Goal: Navigation & Orientation: Understand site structure

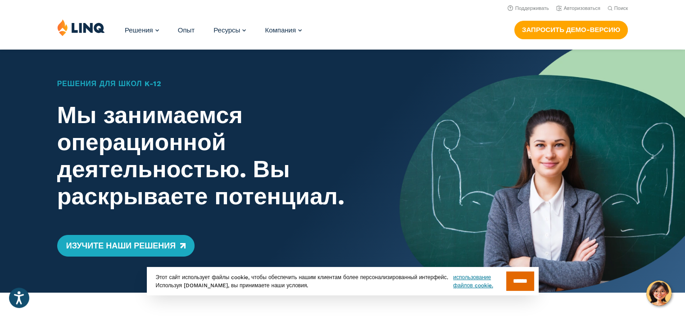
click at [618, 69] on img at bounding box center [541, 171] width 285 height 243
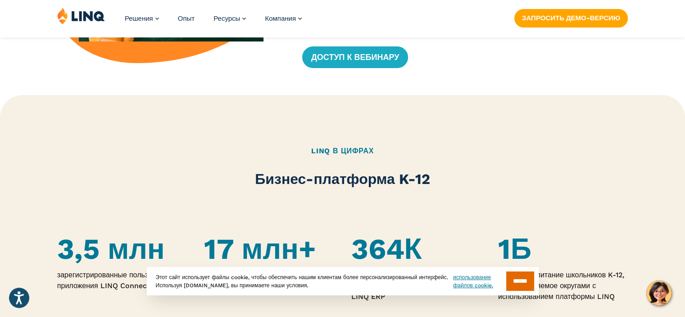
scroll to position [452, 0]
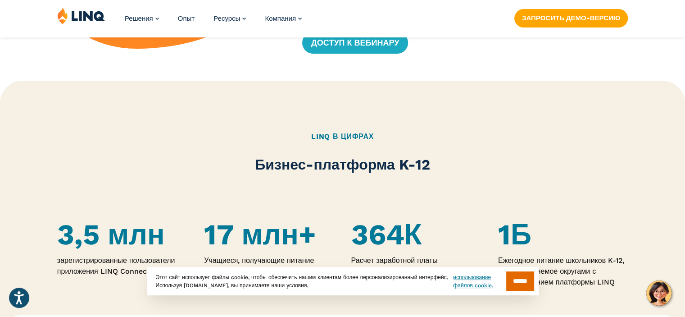
click at [604, 234] on h4 "1Б" at bounding box center [563, 234] width 130 height 33
click at [519, 281] on input "******" at bounding box center [520, 280] width 28 height 19
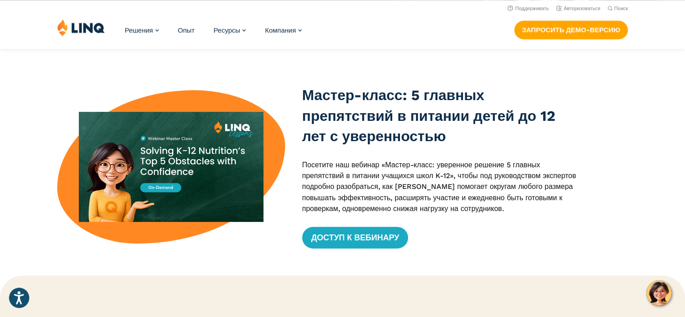
scroll to position [0, 0]
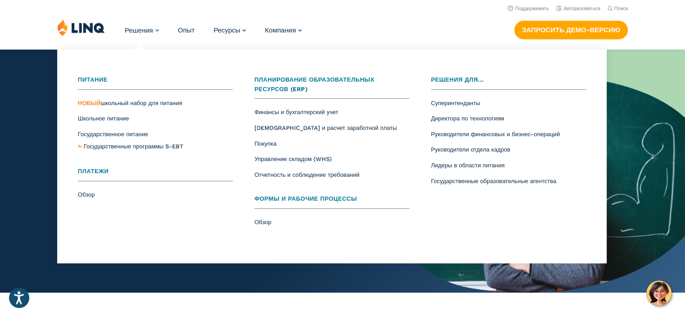
click at [139, 31] on font "Решения" at bounding box center [139, 30] width 28 height 8
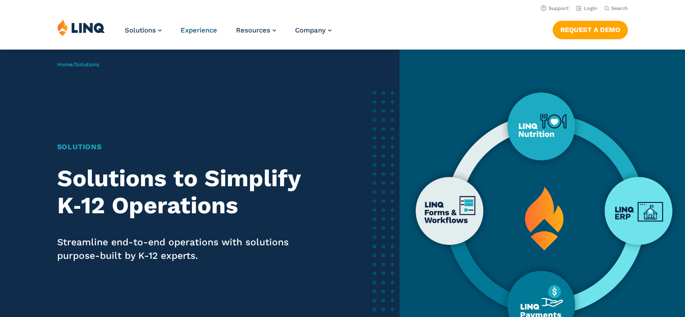
click at [203, 31] on span "Experience" at bounding box center [199, 30] width 36 height 8
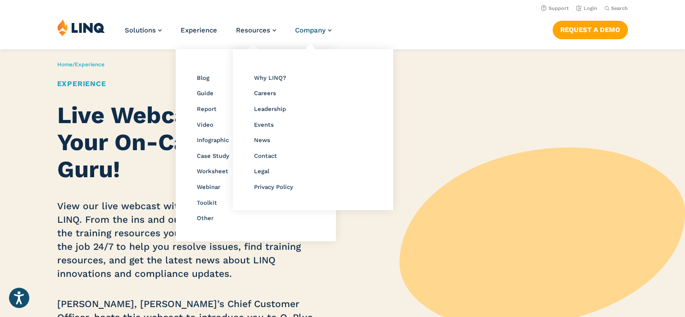
click at [257, 43] on li "Resources Resource Library Blog Guide Report Video Infographic Case Study Works…" at bounding box center [256, 34] width 40 height 30
